Goal: Navigation & Orientation: Find specific page/section

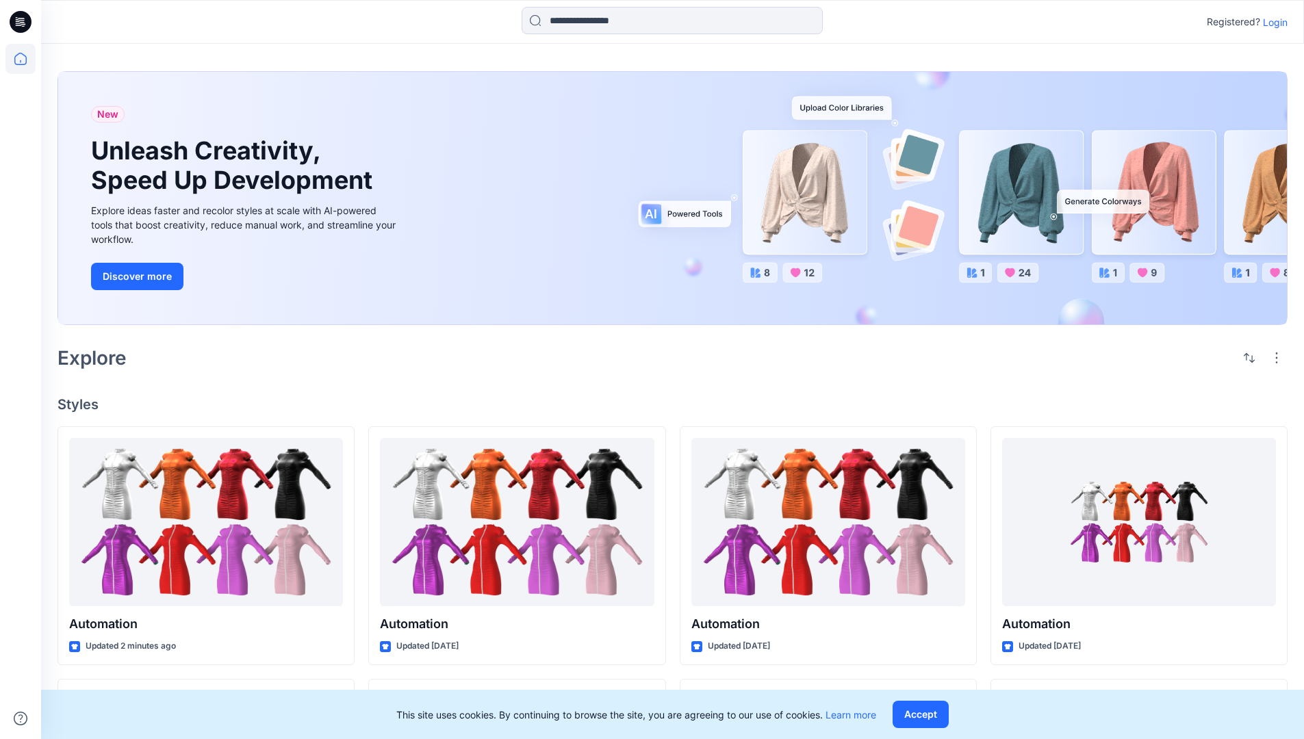
click at [1272, 22] on p "Login" at bounding box center [1275, 22] width 25 height 14
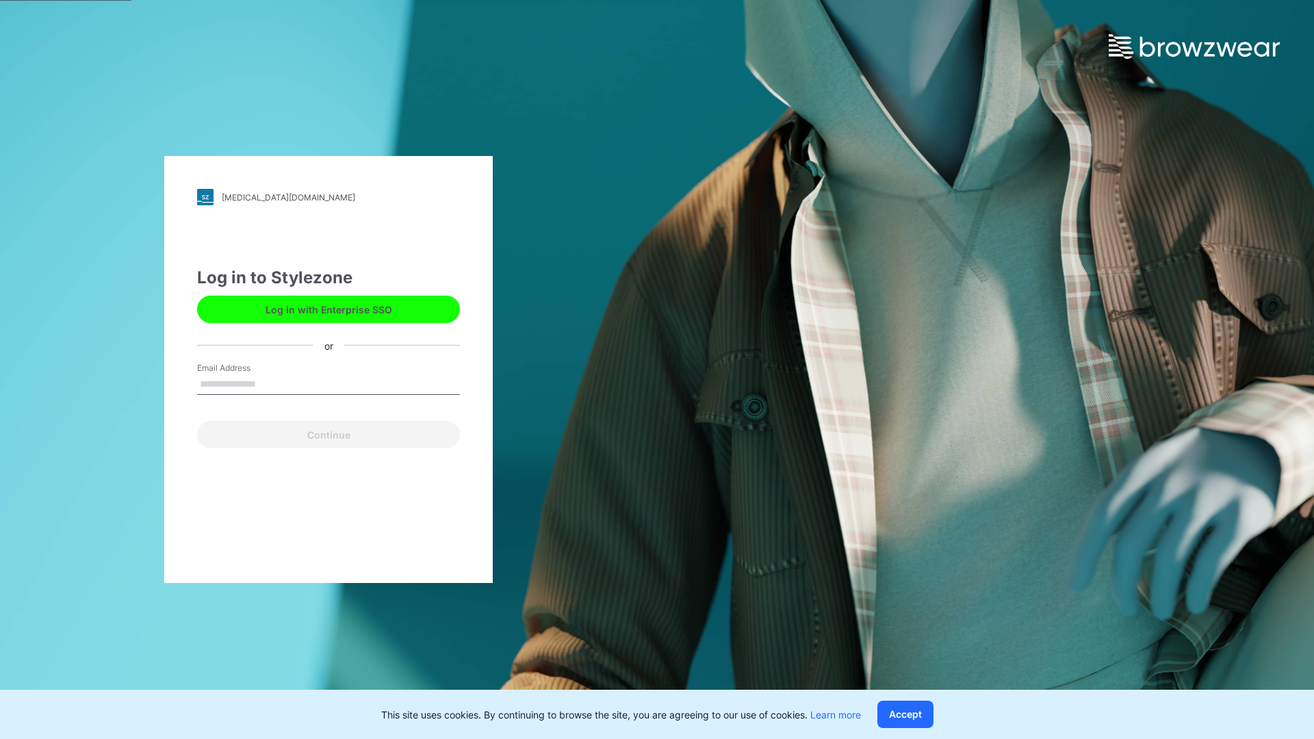
click at [270, 383] on input "Email Address" at bounding box center [328, 384] width 263 height 21
type input "**********"
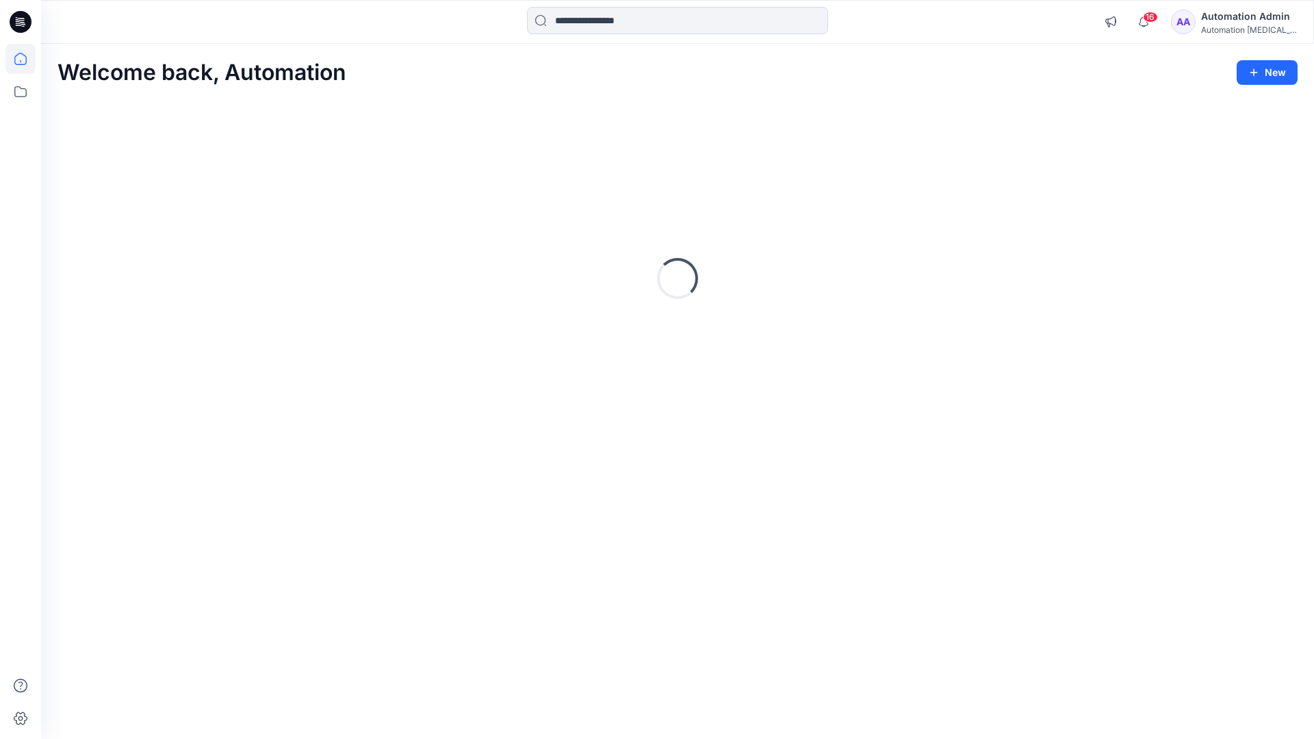
click at [26, 59] on icon at bounding box center [20, 59] width 12 height 12
click at [18, 93] on icon at bounding box center [20, 92] width 30 height 30
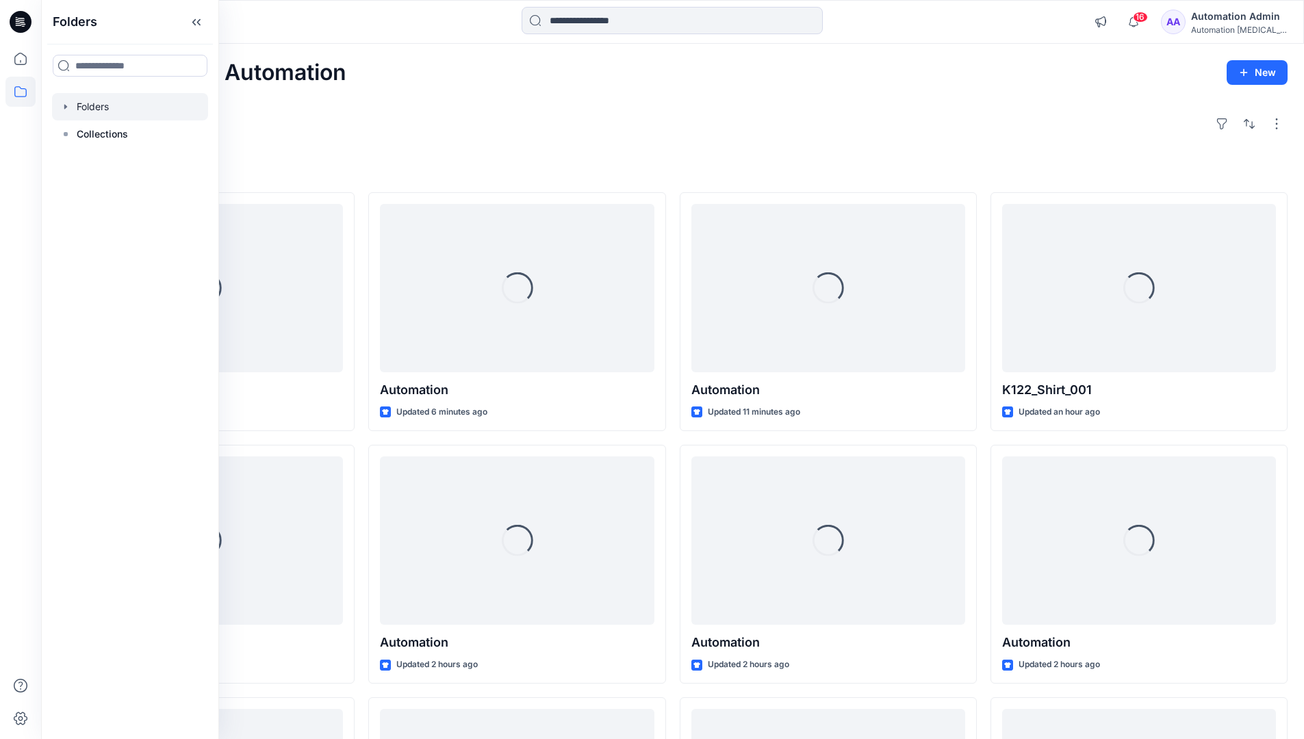
click at [90, 107] on div at bounding box center [130, 106] width 156 height 27
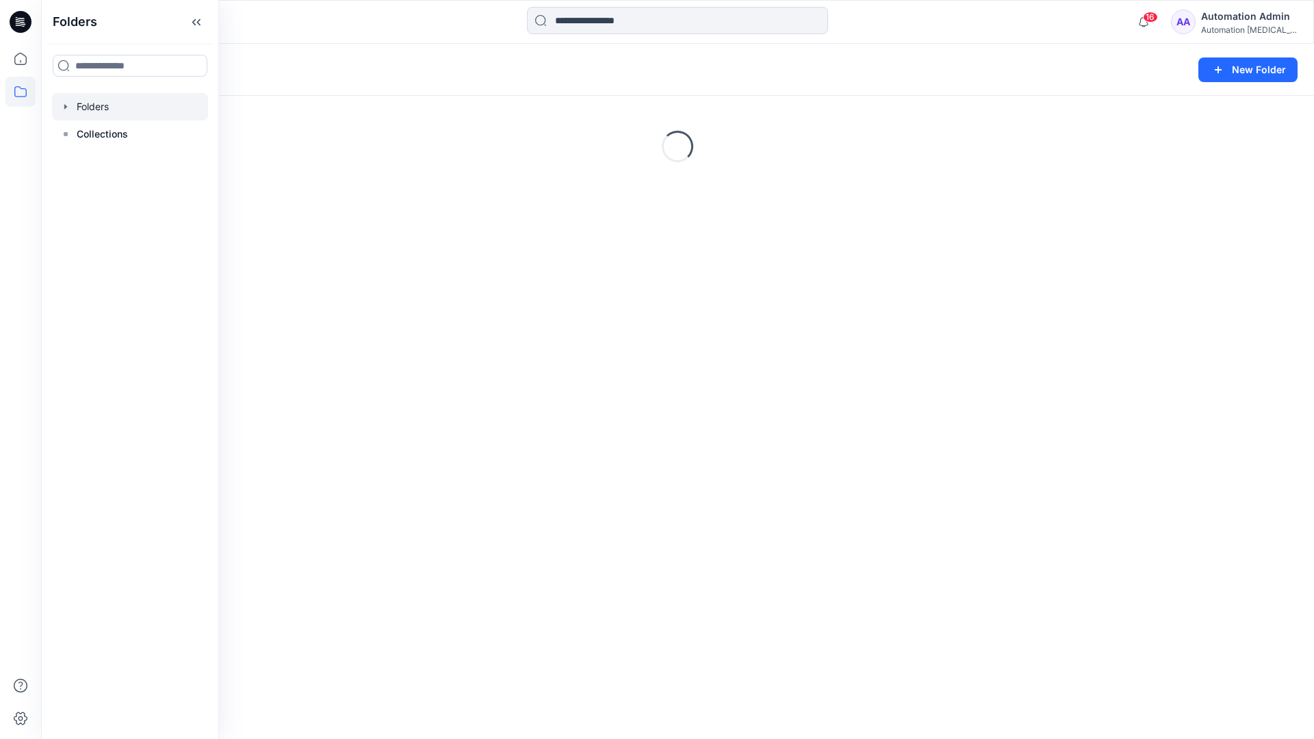
click at [578, 461] on div "Folders New Folder Loading..." at bounding box center [677, 391] width 1273 height 695
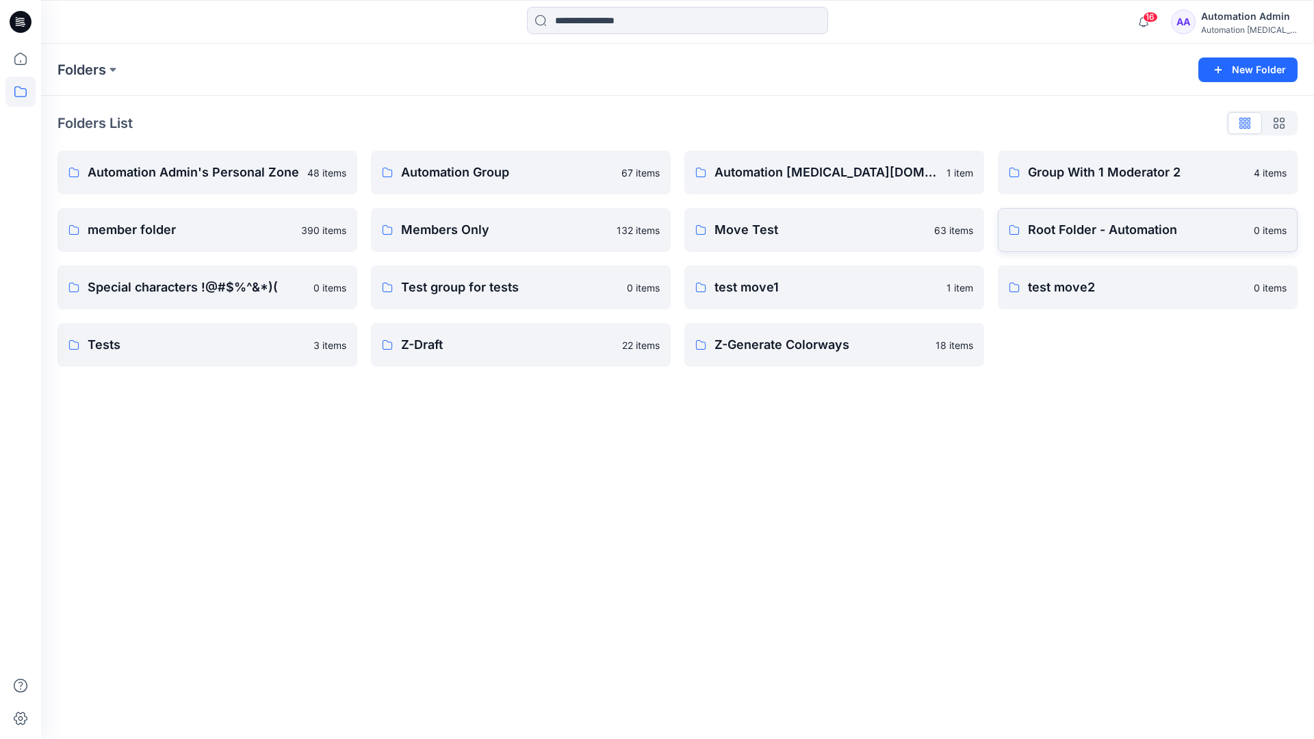
click at [1068, 231] on p "Root Folder - Automation" at bounding box center [1137, 229] width 218 height 19
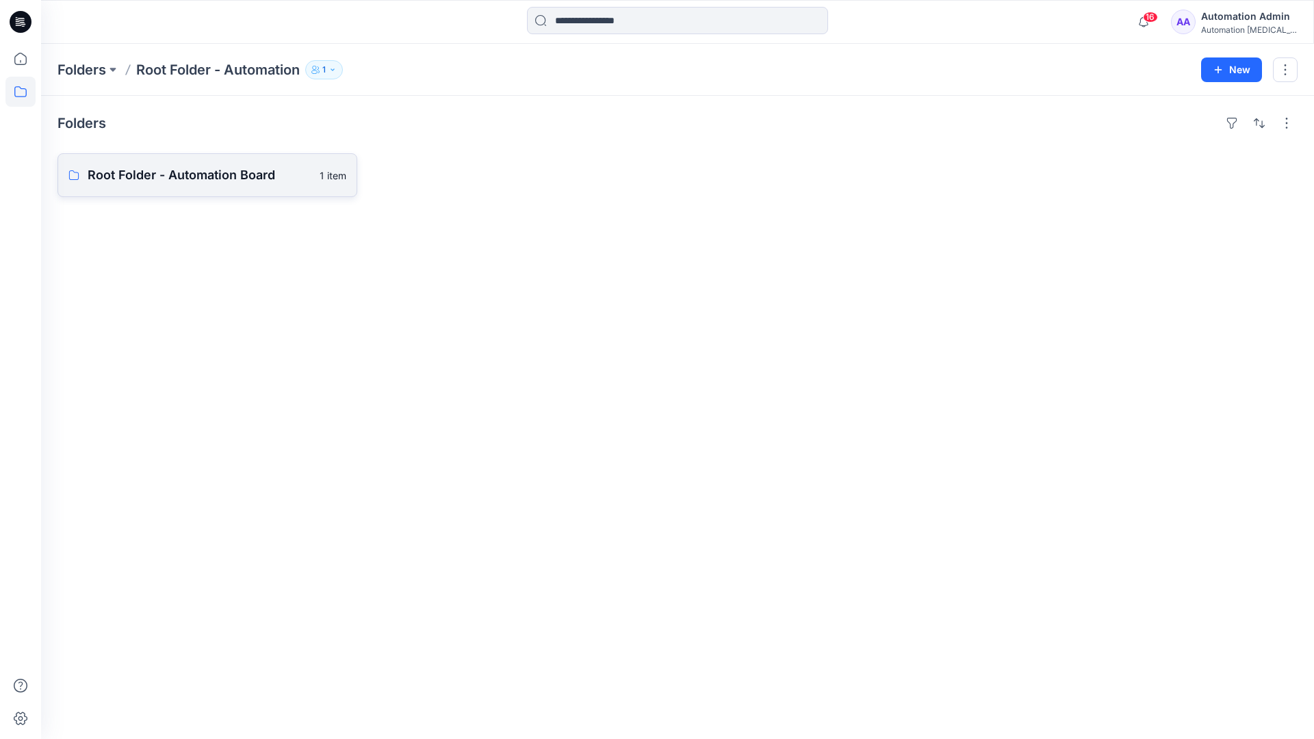
click at [250, 187] on link "Root Folder - Automation Board 1 item" at bounding box center [207, 175] width 300 height 44
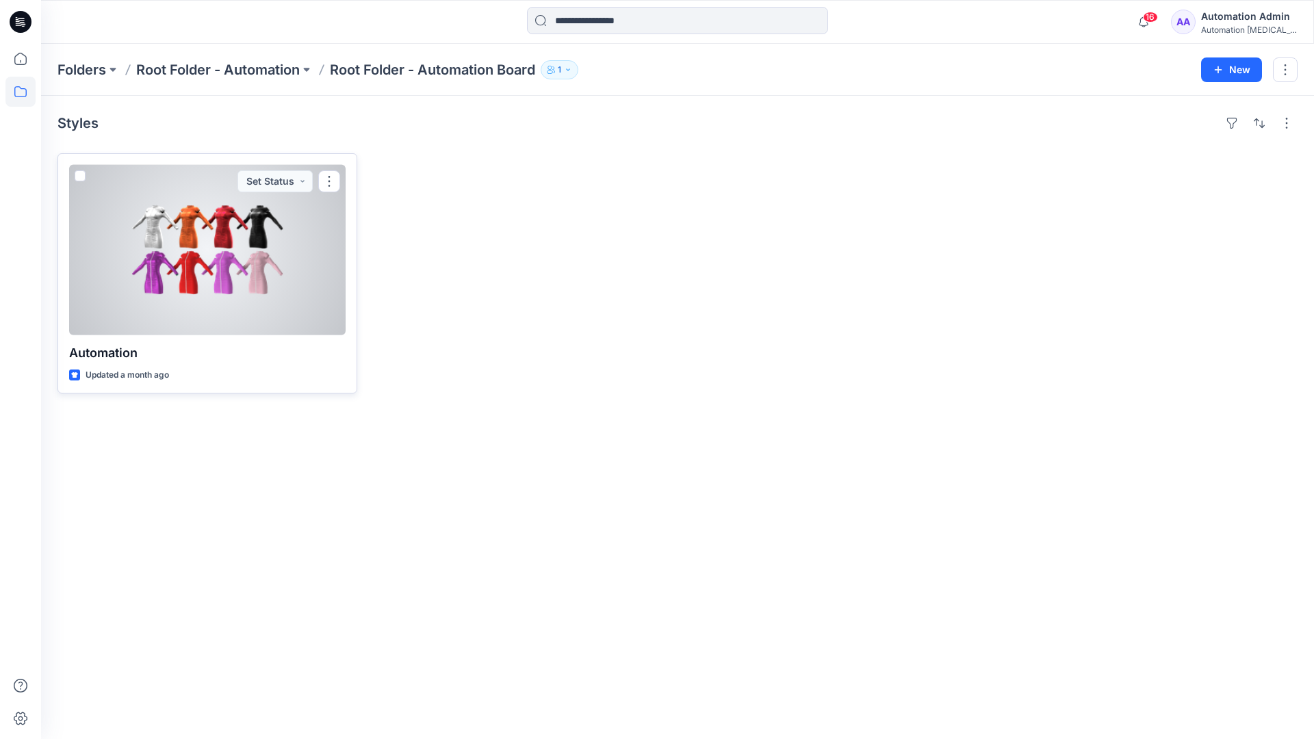
click at [81, 177] on span at bounding box center [80, 175] width 11 height 11
